Goal: Task Accomplishment & Management: Manage account settings

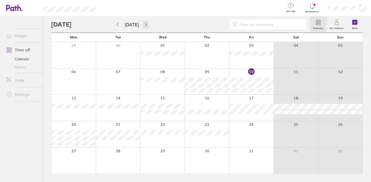
click at [144, 26] on icon "button" at bounding box center [146, 25] width 4 height 4
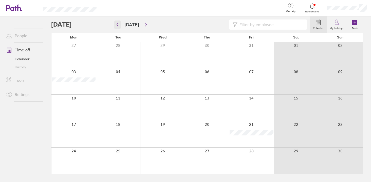
click at [116, 26] on icon "button" at bounding box center [117, 25] width 4 height 4
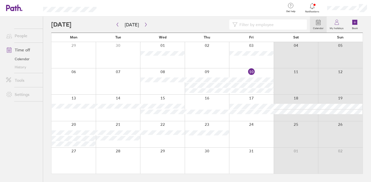
click at [82, 160] on div at bounding box center [73, 161] width 44 height 26
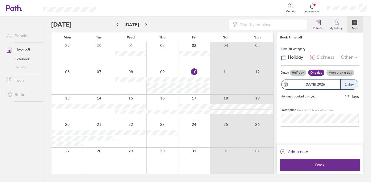
click at [340, 72] on label "More than a day" at bounding box center [340, 73] width 28 height 6
click at [0, 0] on input "More than a day" at bounding box center [0, 0] width 0 height 0
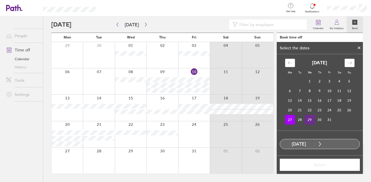
click at [309, 119] on td "29" at bounding box center [310, 120] width 10 height 10
click at [315, 167] on button "Select" at bounding box center [320, 165] width 80 height 12
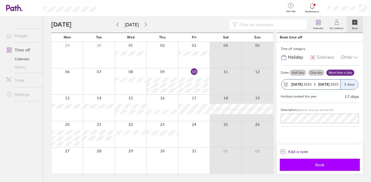
click at [315, 167] on button "Book" at bounding box center [320, 165] width 80 height 12
